Goal: Task Accomplishment & Management: Manage account settings

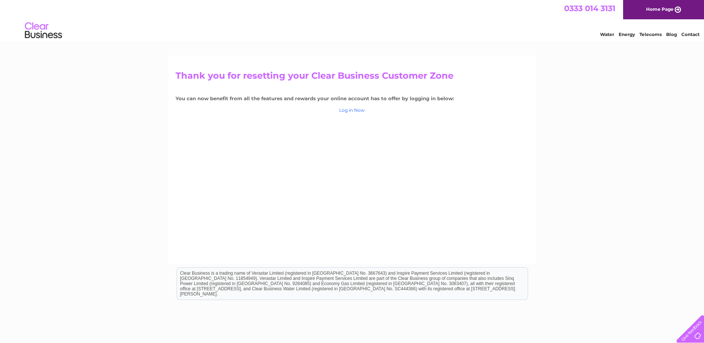
click at [351, 112] on link "Log in Now" at bounding box center [352, 110] width 26 height 6
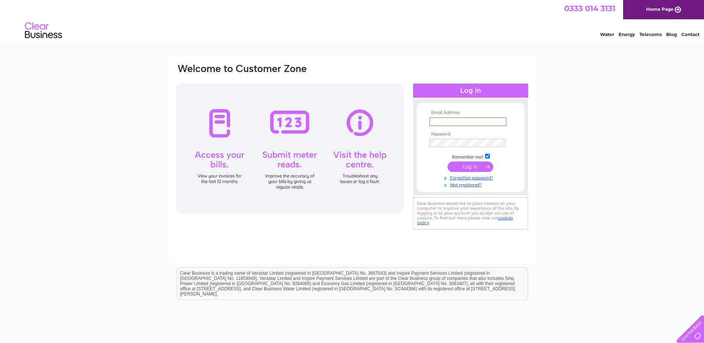
click at [430, 121] on input "text" at bounding box center [468, 121] width 77 height 9
type input "S"
type input "Z"
type input "[EMAIL_ADDRESS][DOMAIN_NAME]"
click at [475, 165] on input "submit" at bounding box center [471, 166] width 46 height 10
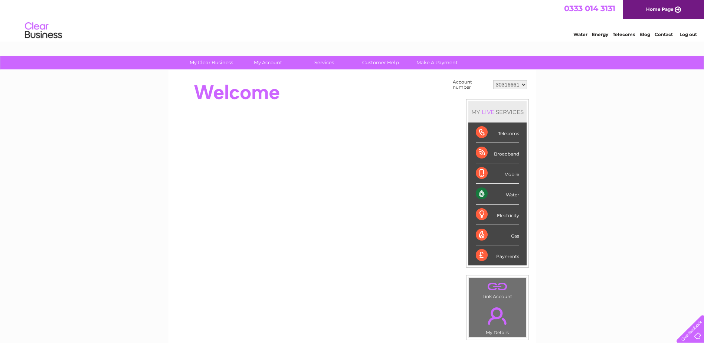
click at [509, 195] on div "Water" at bounding box center [497, 194] width 43 height 20
click at [480, 192] on div "Water" at bounding box center [497, 194] width 43 height 20
drag, startPoint x: 480, startPoint y: 192, endPoint x: 514, endPoint y: 198, distance: 34.2
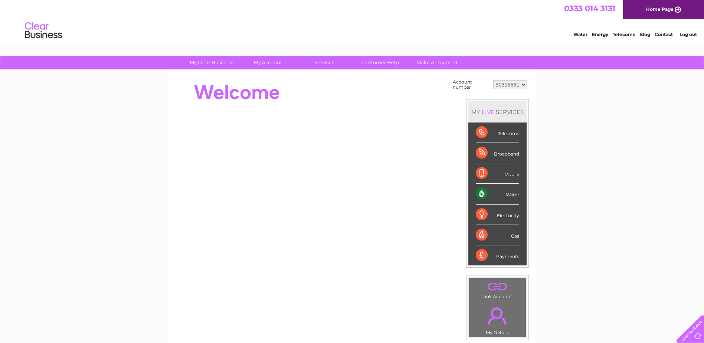
click at [514, 198] on div "Water" at bounding box center [497, 194] width 43 height 20
